Goal: Find specific page/section: Find specific page/section

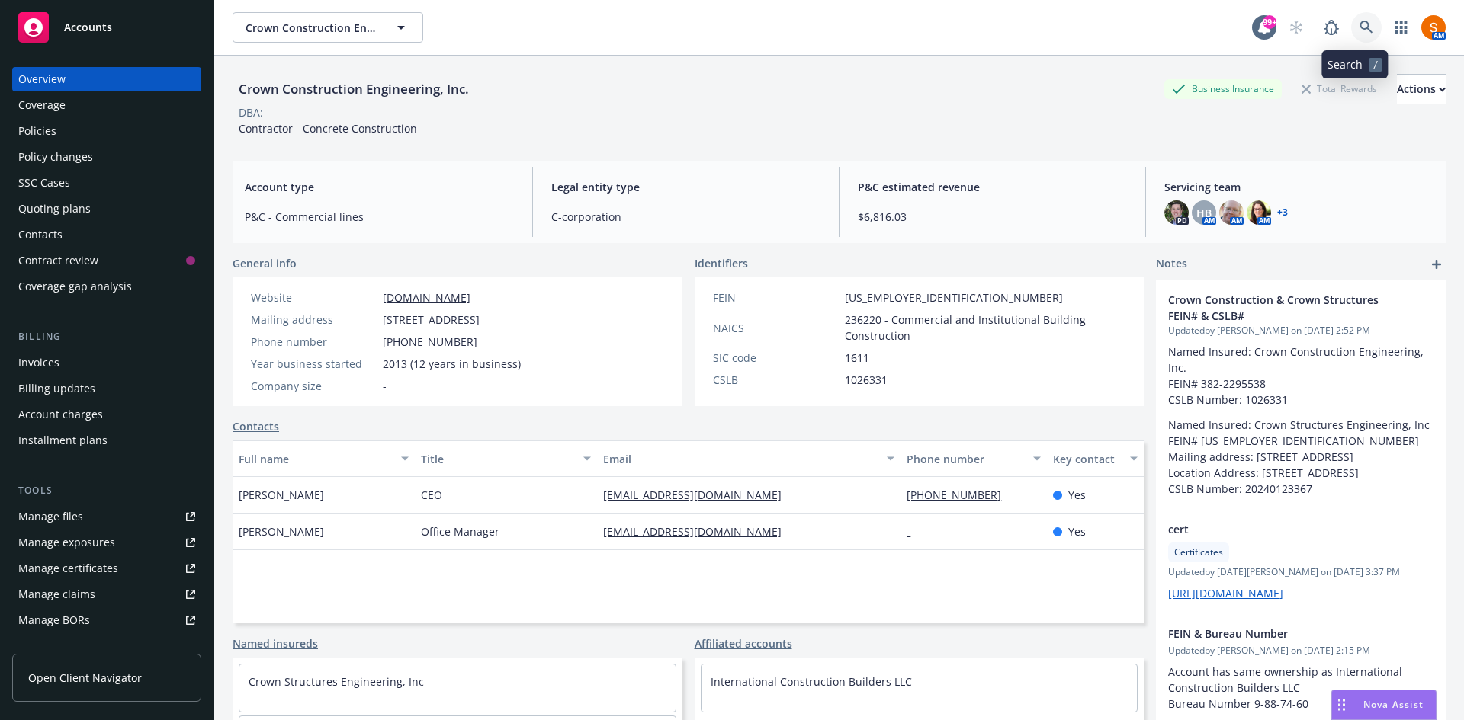
click at [1359, 29] on icon at bounding box center [1365, 27] width 13 height 13
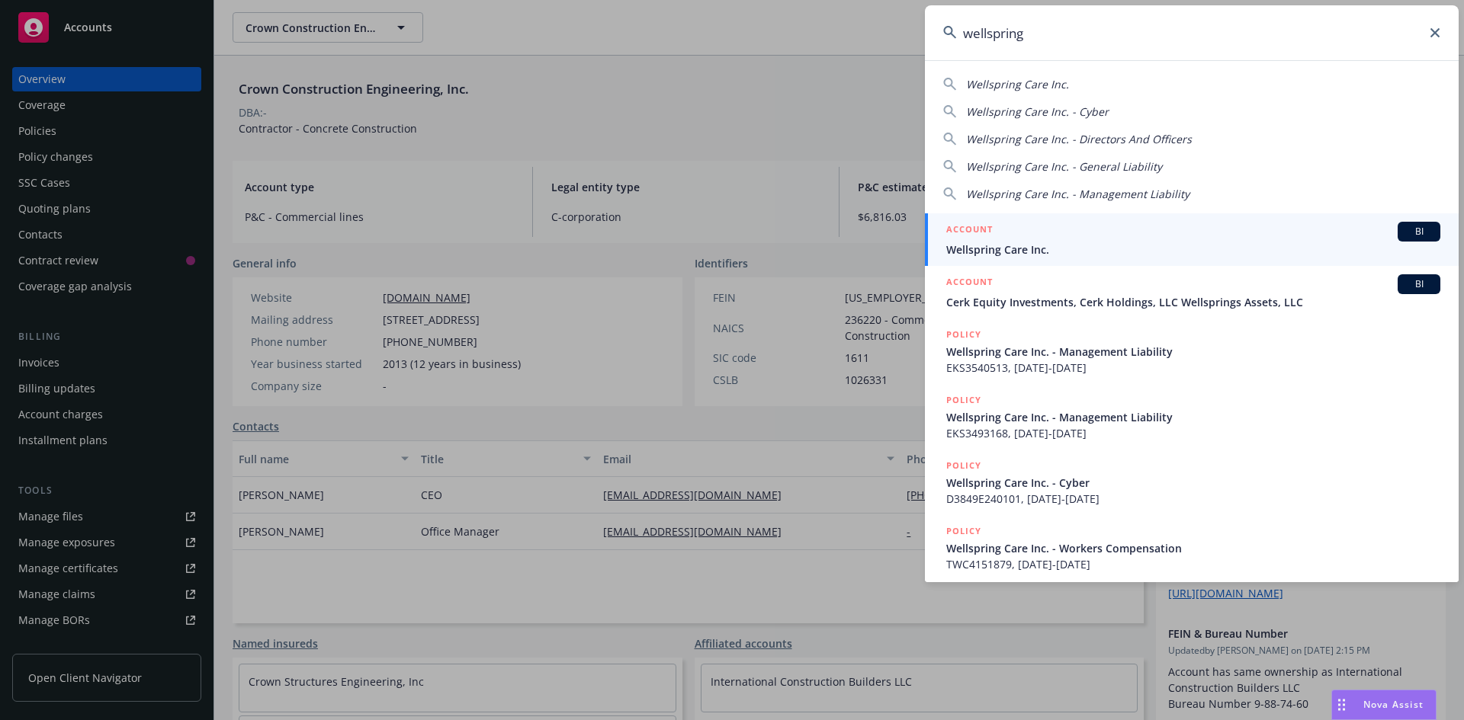
type input "wellspring"
click at [1048, 217] on link "ACCOUNT BI Wellspring Care Inc." at bounding box center [1192, 239] width 534 height 53
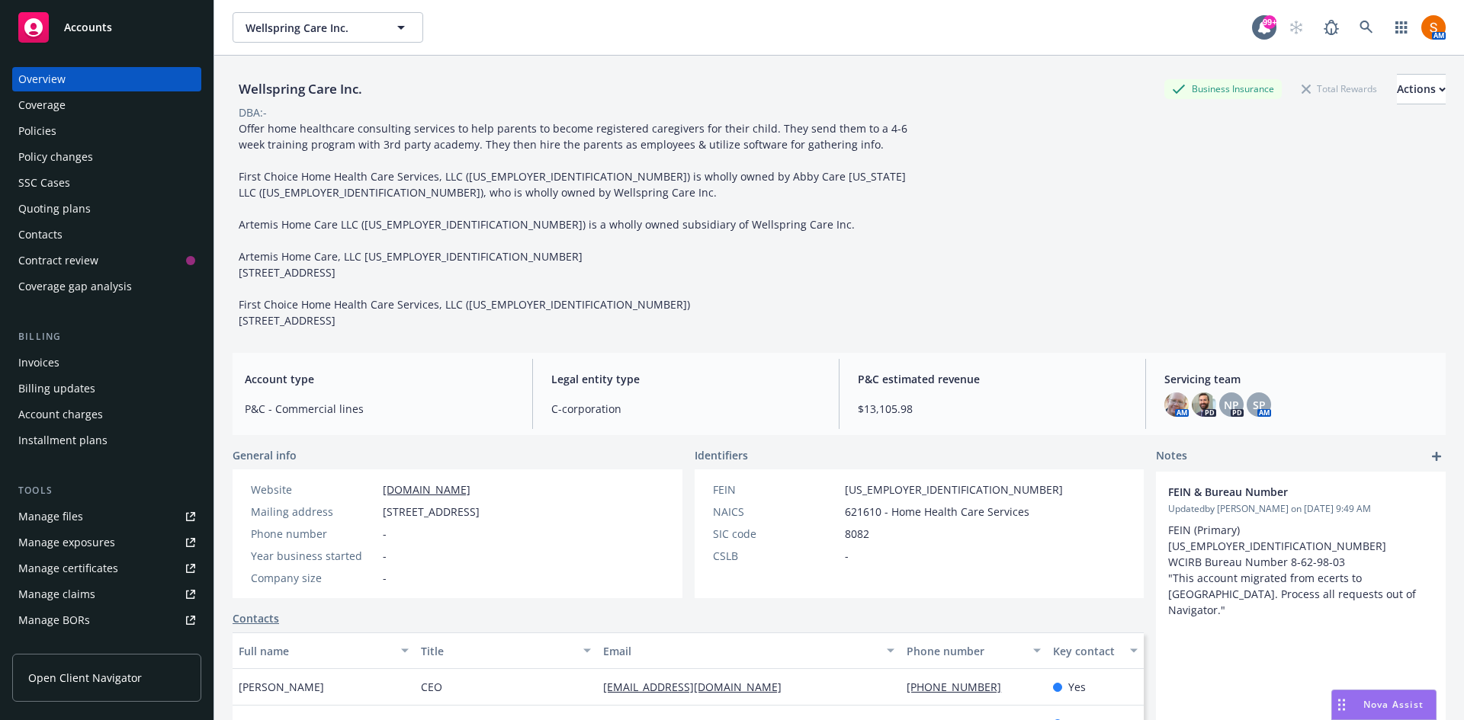
click at [98, 123] on div "Policies" at bounding box center [106, 131] width 177 height 24
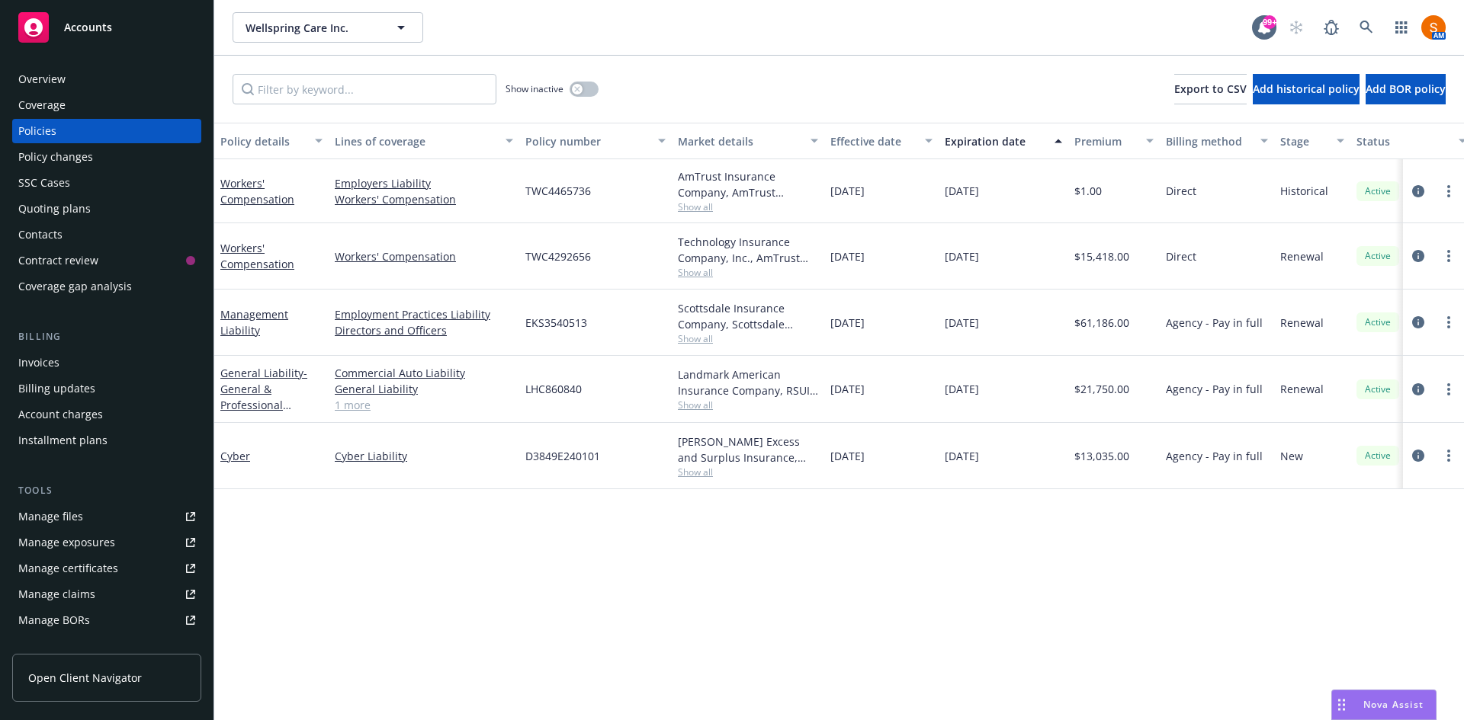
click at [852, 531] on div "Policy details Lines of coverage Policy number Market details Effective date Ex…" at bounding box center [838, 422] width 1249 height 598
